Goal: Transaction & Acquisition: Purchase product/service

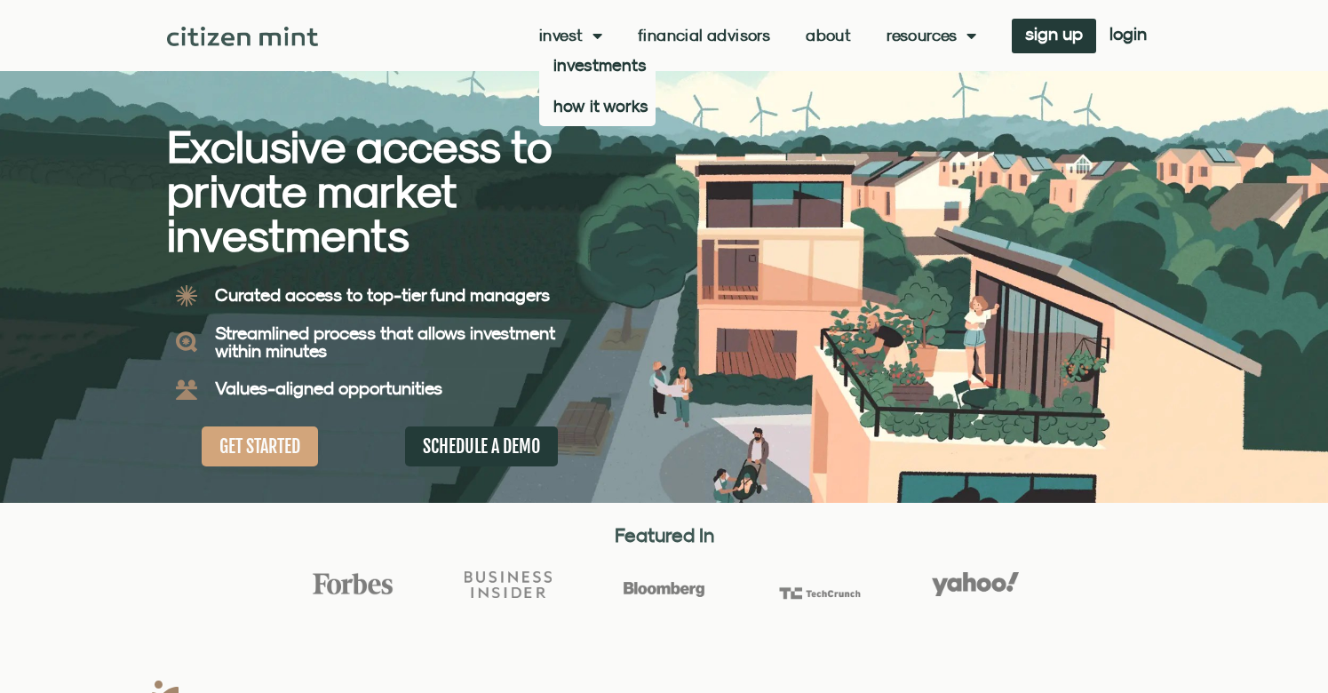
click at [550, 31] on link "Invest" at bounding box center [570, 36] width 63 height 18
click at [552, 31] on link "Invest" at bounding box center [570, 36] width 63 height 18
click at [581, 67] on link "investments" at bounding box center [597, 64] width 116 height 41
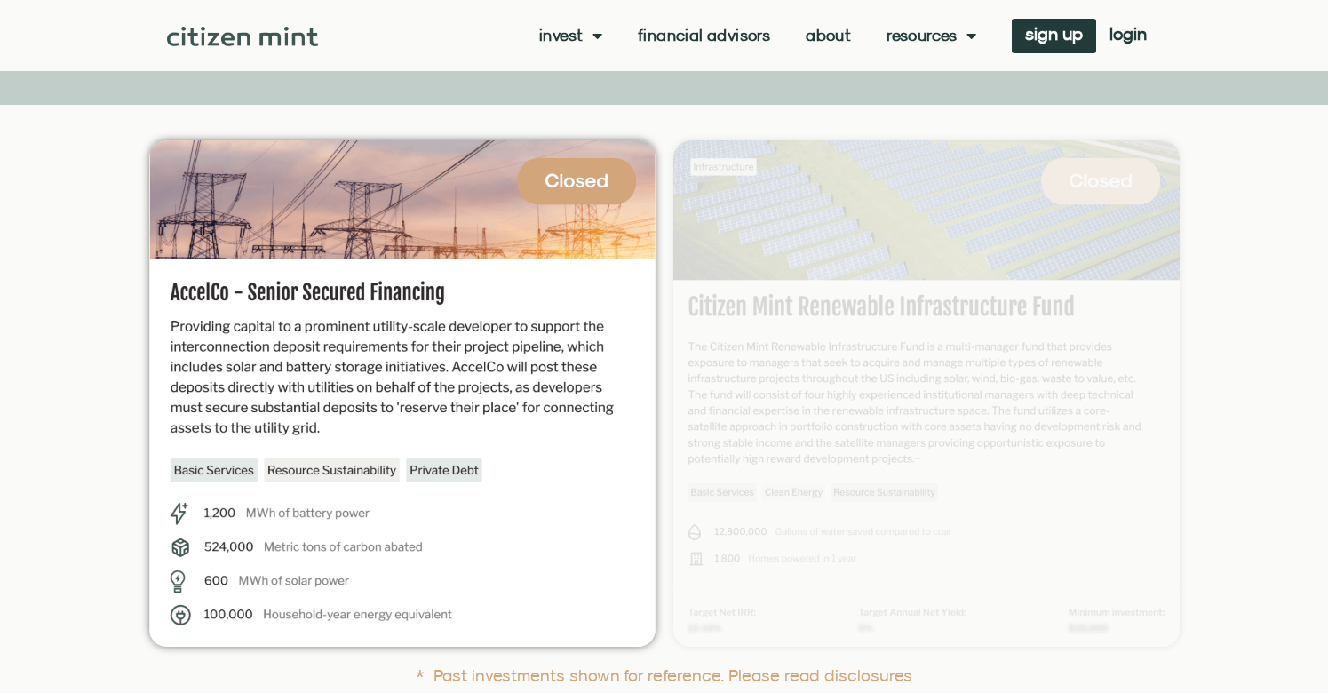
scroll to position [449, 0]
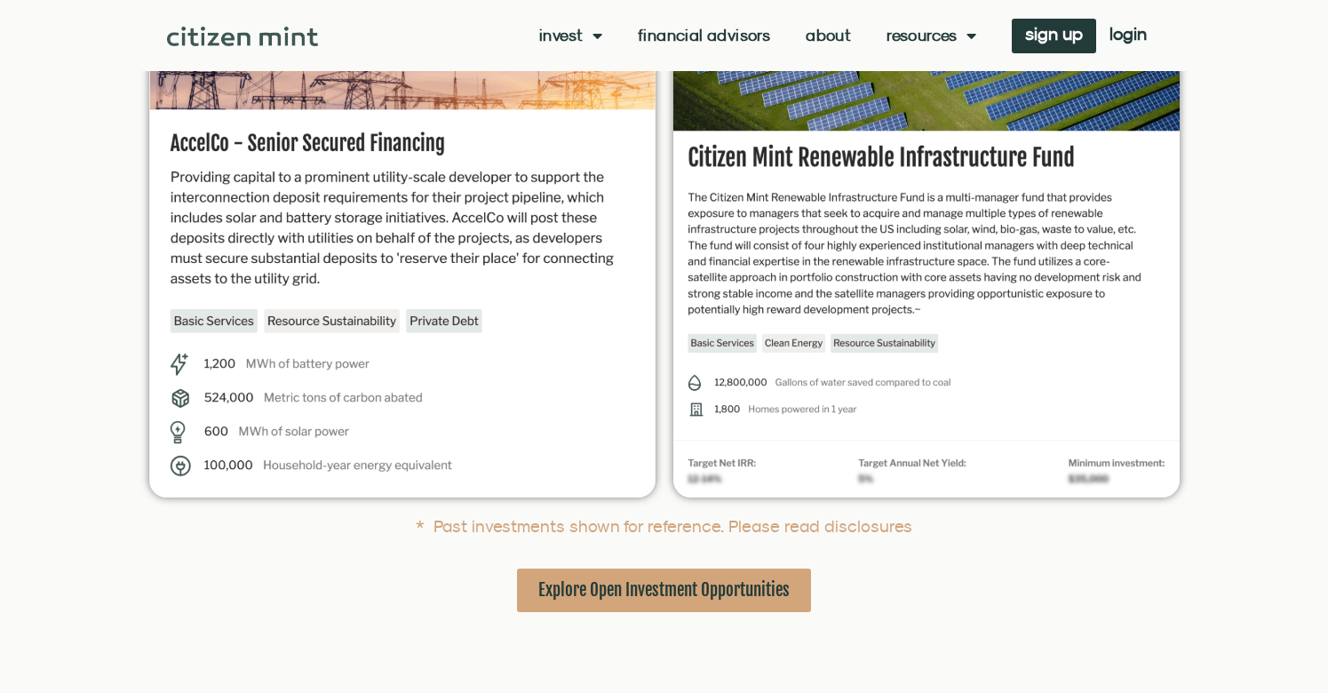
click at [677, 579] on span "Explore Open Investment Opportunities" at bounding box center [663, 590] width 251 height 22
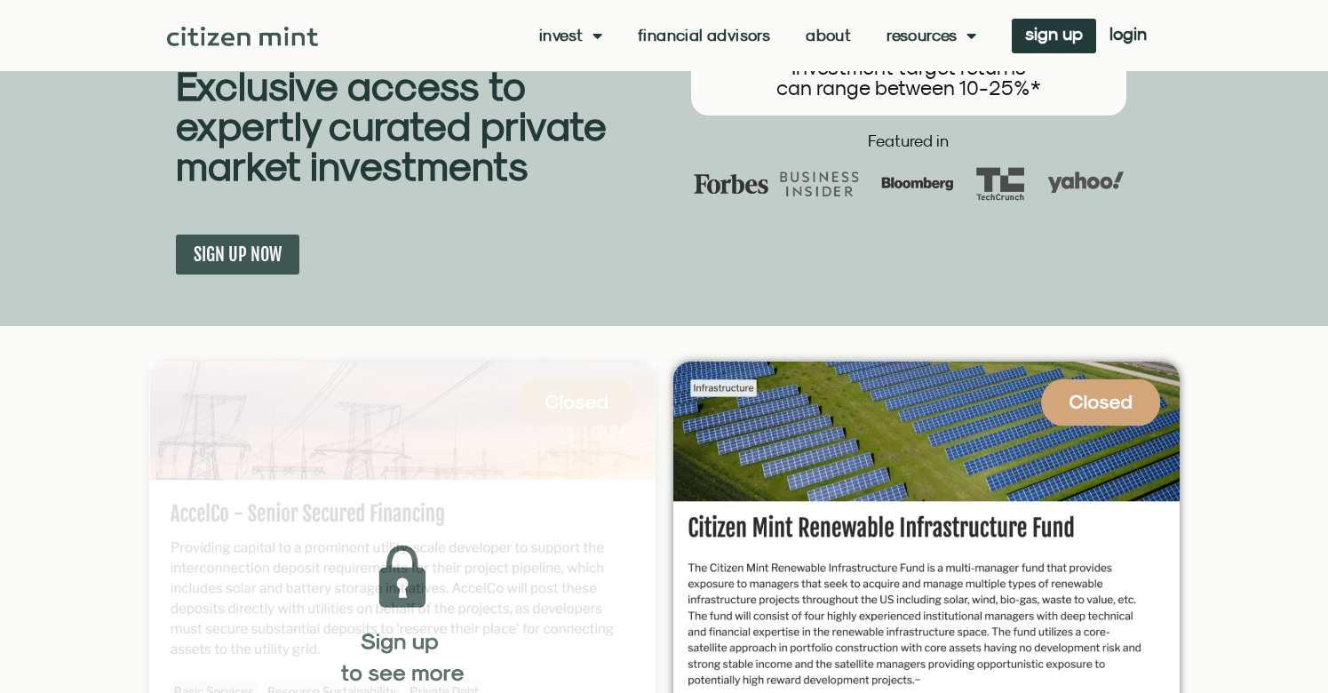
scroll to position [0, 0]
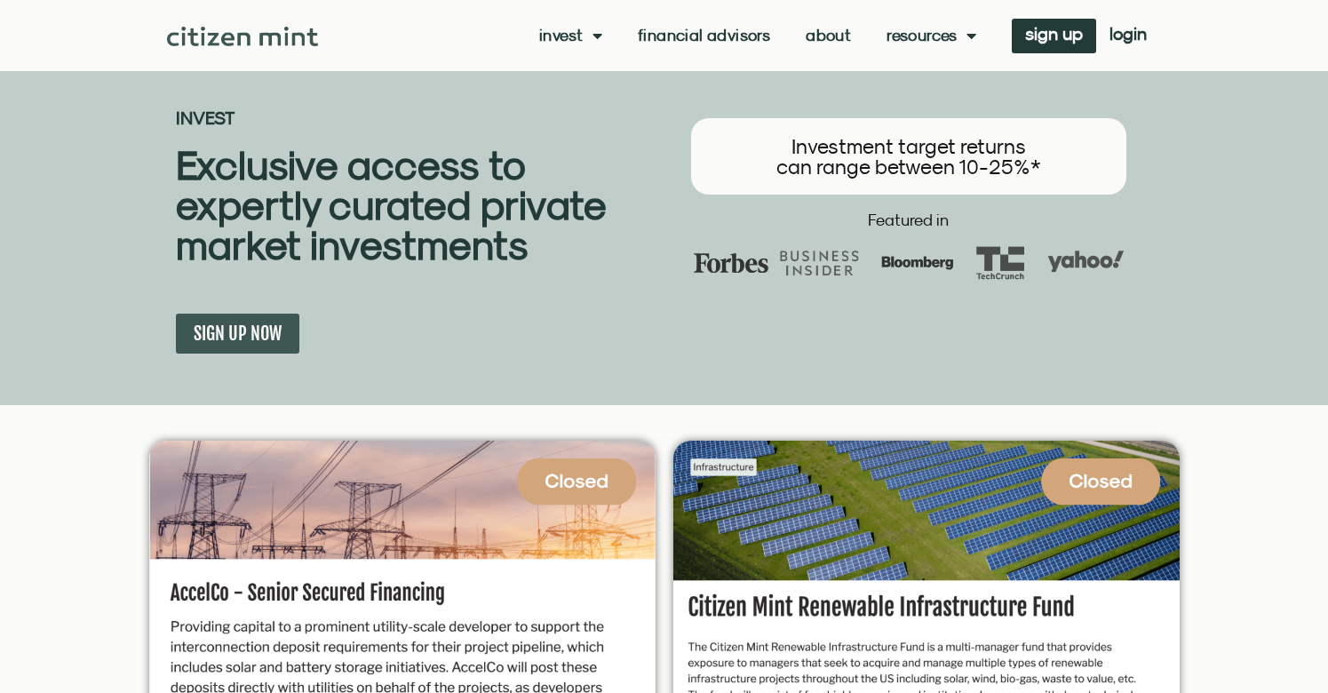
click at [823, 36] on link "About" at bounding box center [827, 36] width 45 height 18
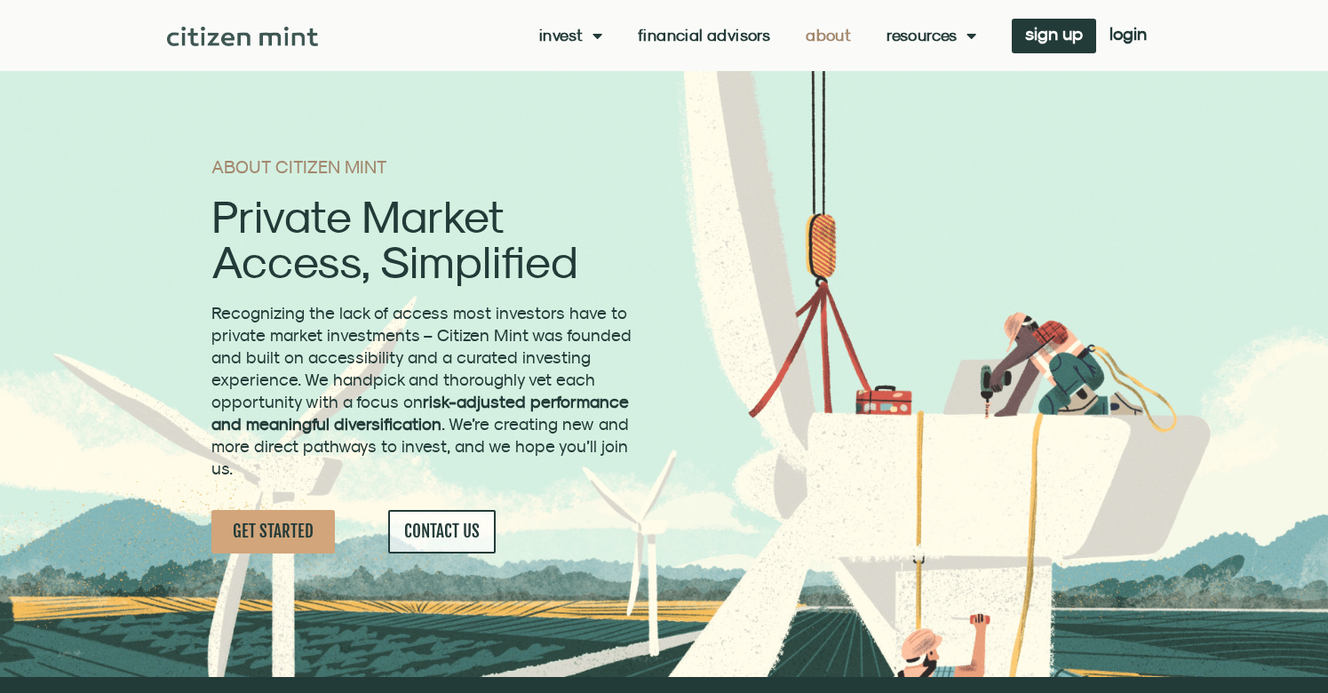
click at [543, 35] on link "Invest" at bounding box center [570, 36] width 63 height 18
click at [266, 42] on img at bounding box center [243, 37] width 152 height 20
